Goal: Task Accomplishment & Management: Use online tool/utility

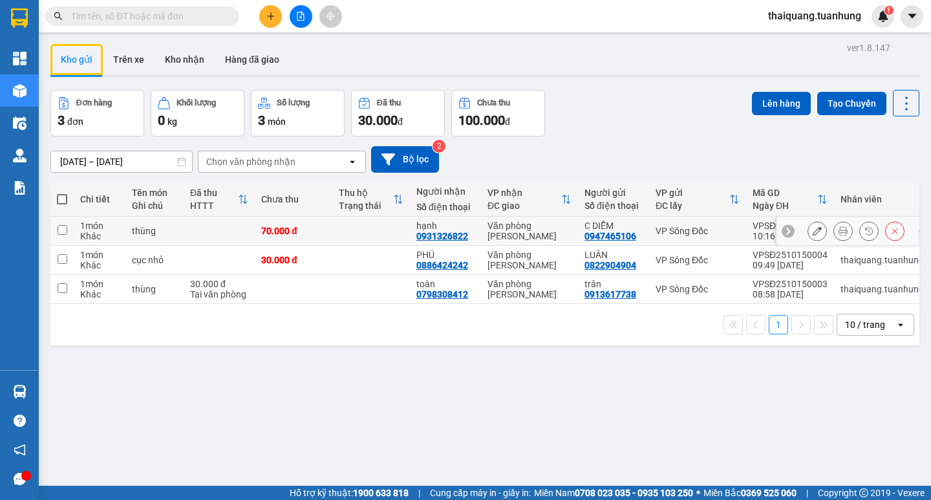
click at [67, 230] on input "checkbox" at bounding box center [63, 230] width 10 height 10
checkbox input "true"
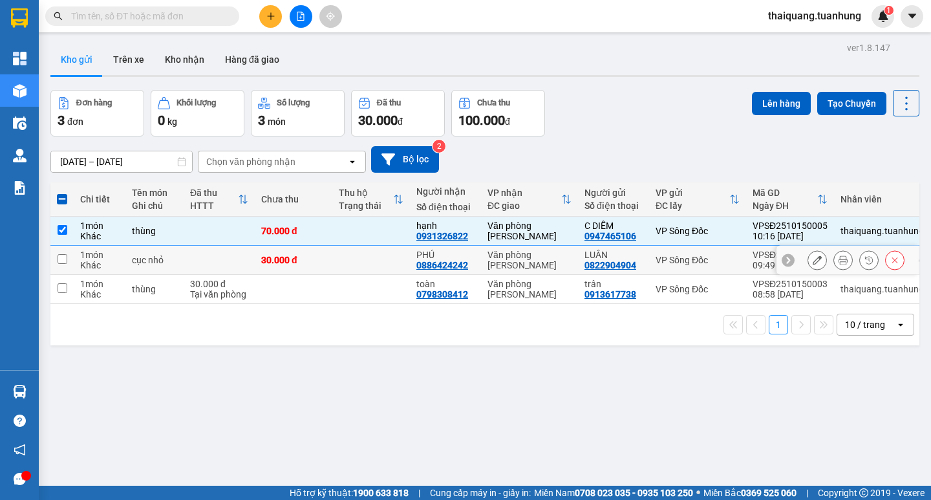
click at [61, 255] on input "checkbox" at bounding box center [63, 259] width 10 height 10
checkbox input "true"
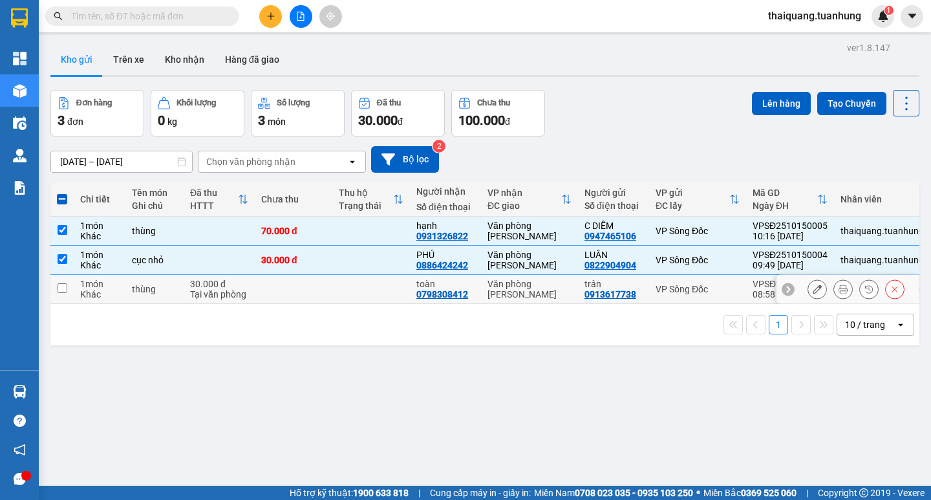
click at [63, 283] on input "checkbox" at bounding box center [63, 288] width 10 height 10
checkbox input "true"
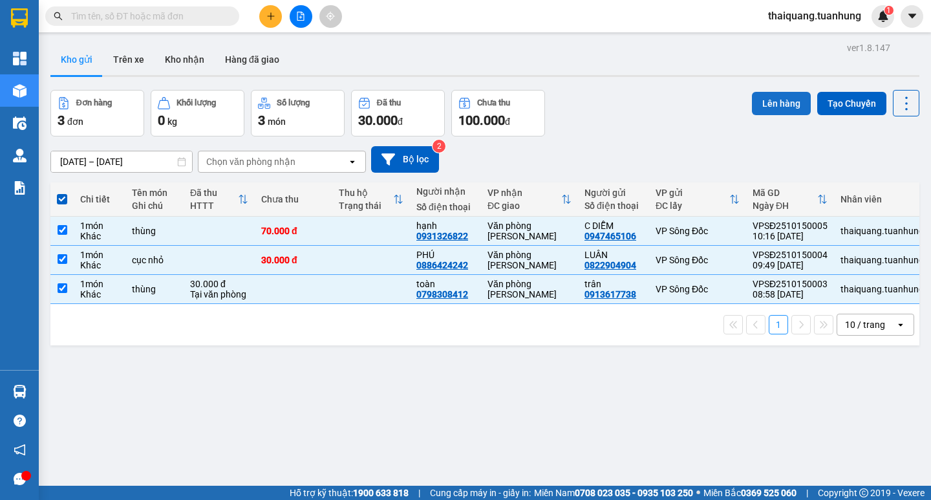
click at [771, 105] on button "Lên hàng" at bounding box center [781, 103] width 59 height 23
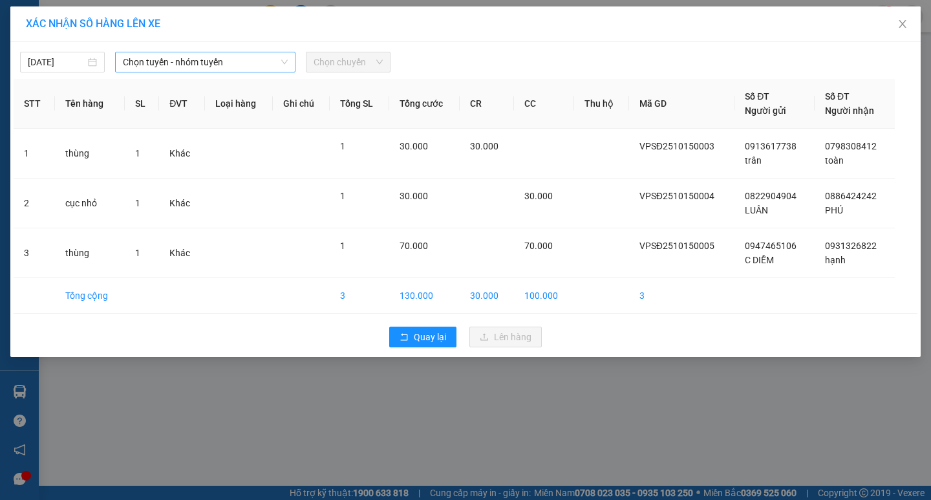
click at [248, 62] on span "Chọn tuyến - nhóm tuyến" at bounding box center [205, 61] width 165 height 19
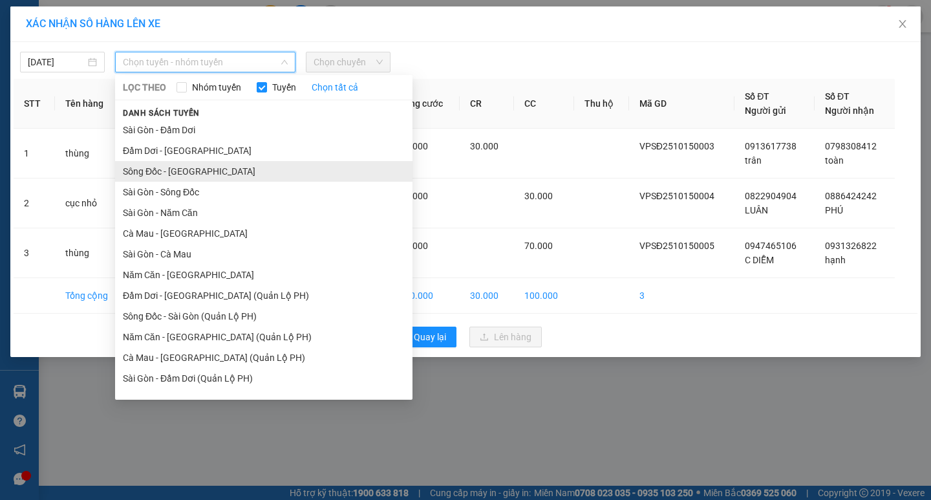
click at [189, 178] on li "Sông Đốc - [GEOGRAPHIC_DATA]" at bounding box center [263, 171] width 297 height 21
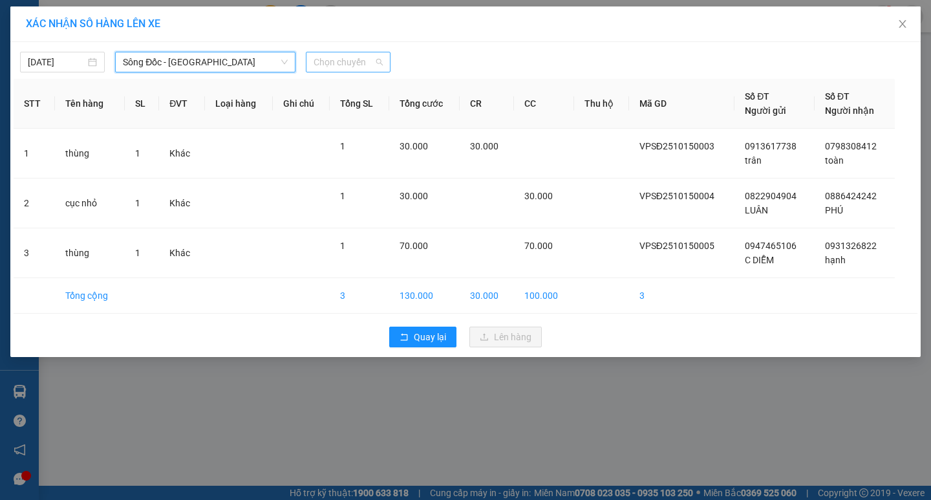
click at [342, 64] on span "Chọn chuyến" at bounding box center [348, 61] width 69 height 19
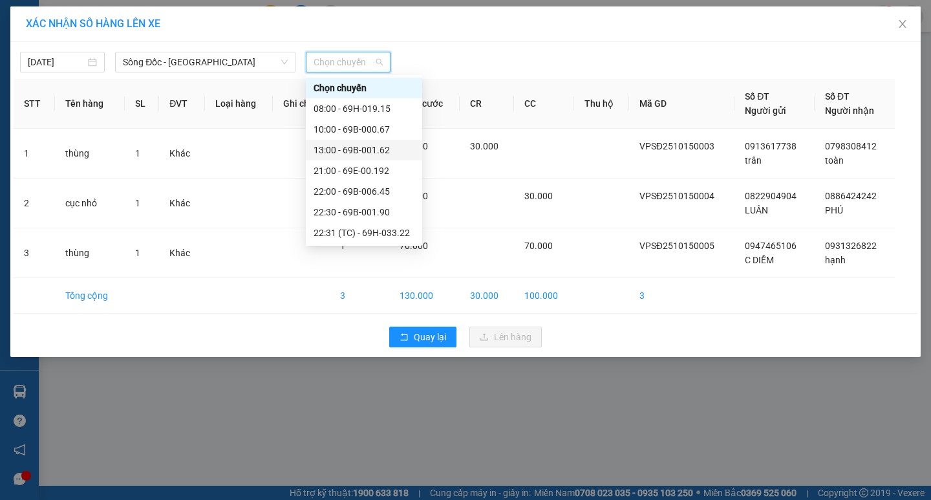
click at [361, 151] on div "13:00 - 69B-001.62" at bounding box center [364, 150] width 101 height 14
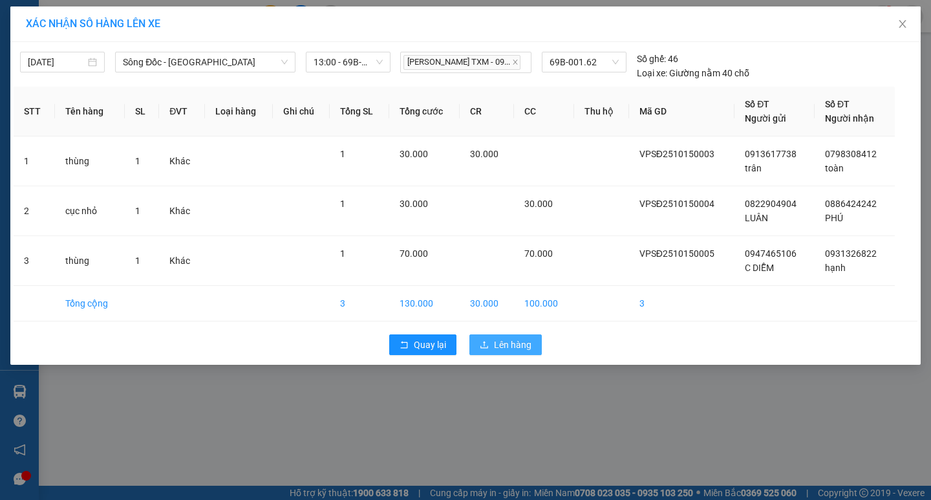
click at [500, 343] on span "Lên hàng" at bounding box center [512, 344] width 37 height 14
